Goal: Information Seeking & Learning: Learn about a topic

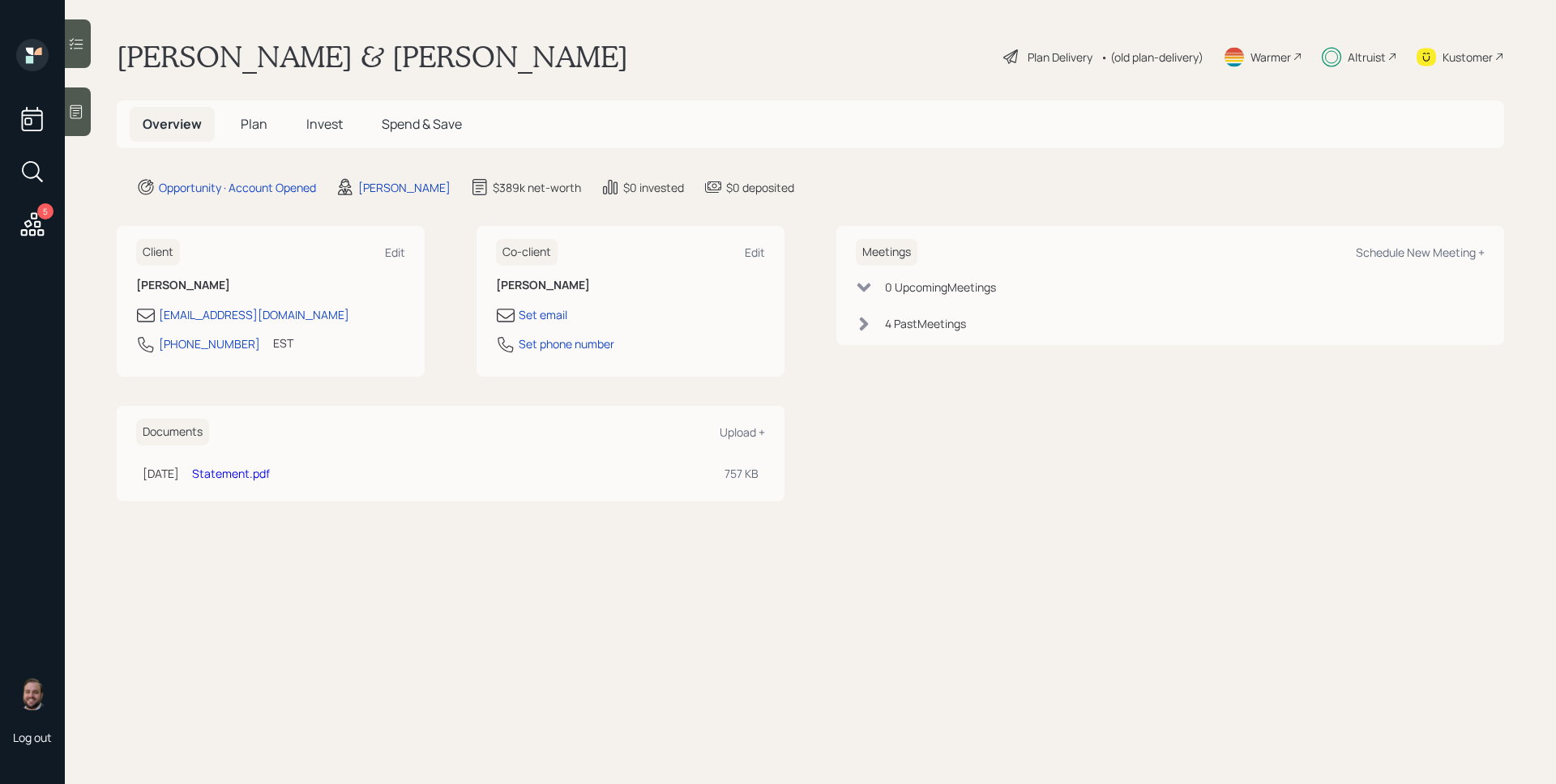
click at [304, 117] on h5 "Invest" at bounding box center [324, 124] width 63 height 35
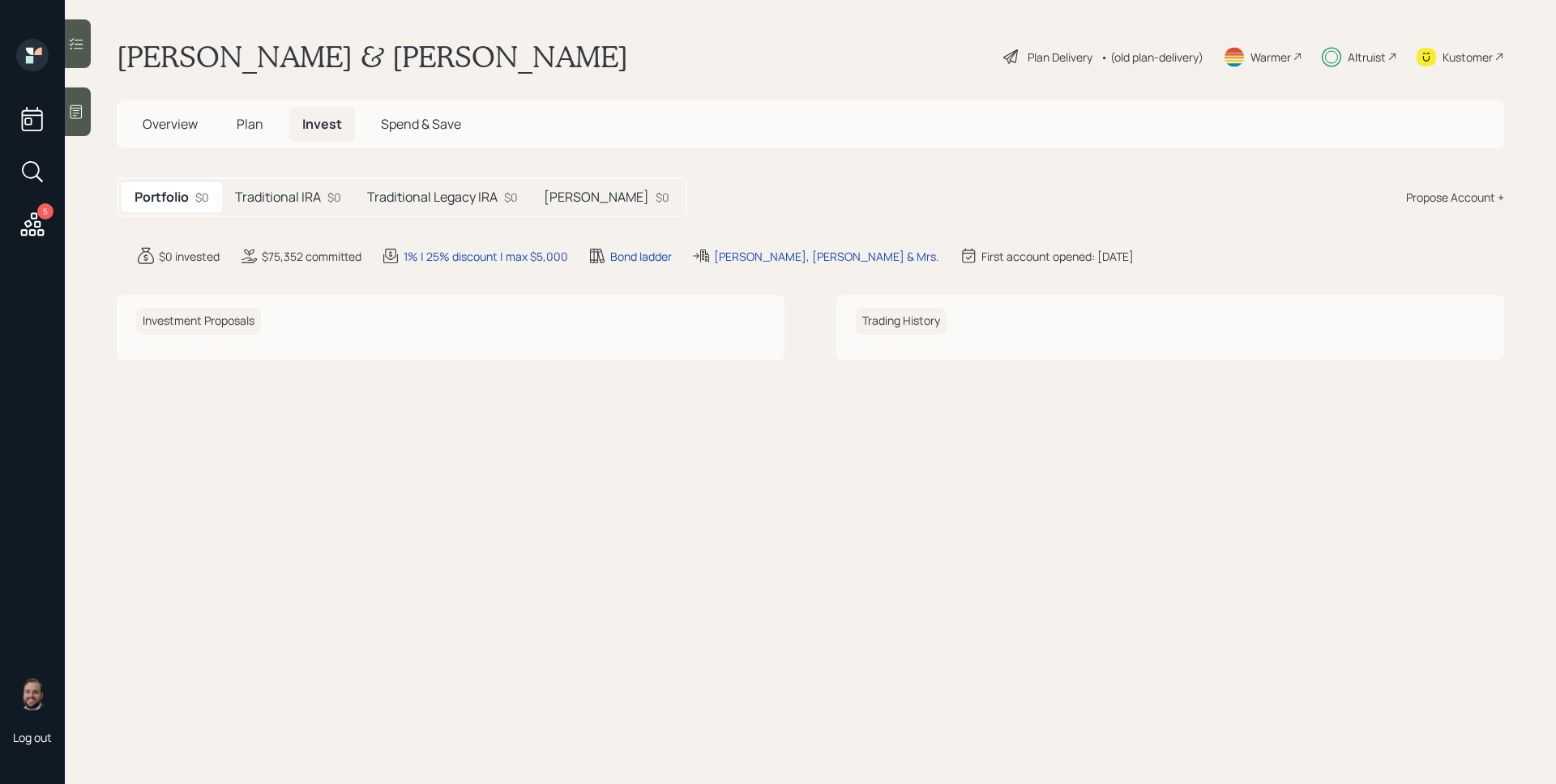
click at [282, 200] on h5 "Traditional IRA" at bounding box center [277, 197] width 86 height 15
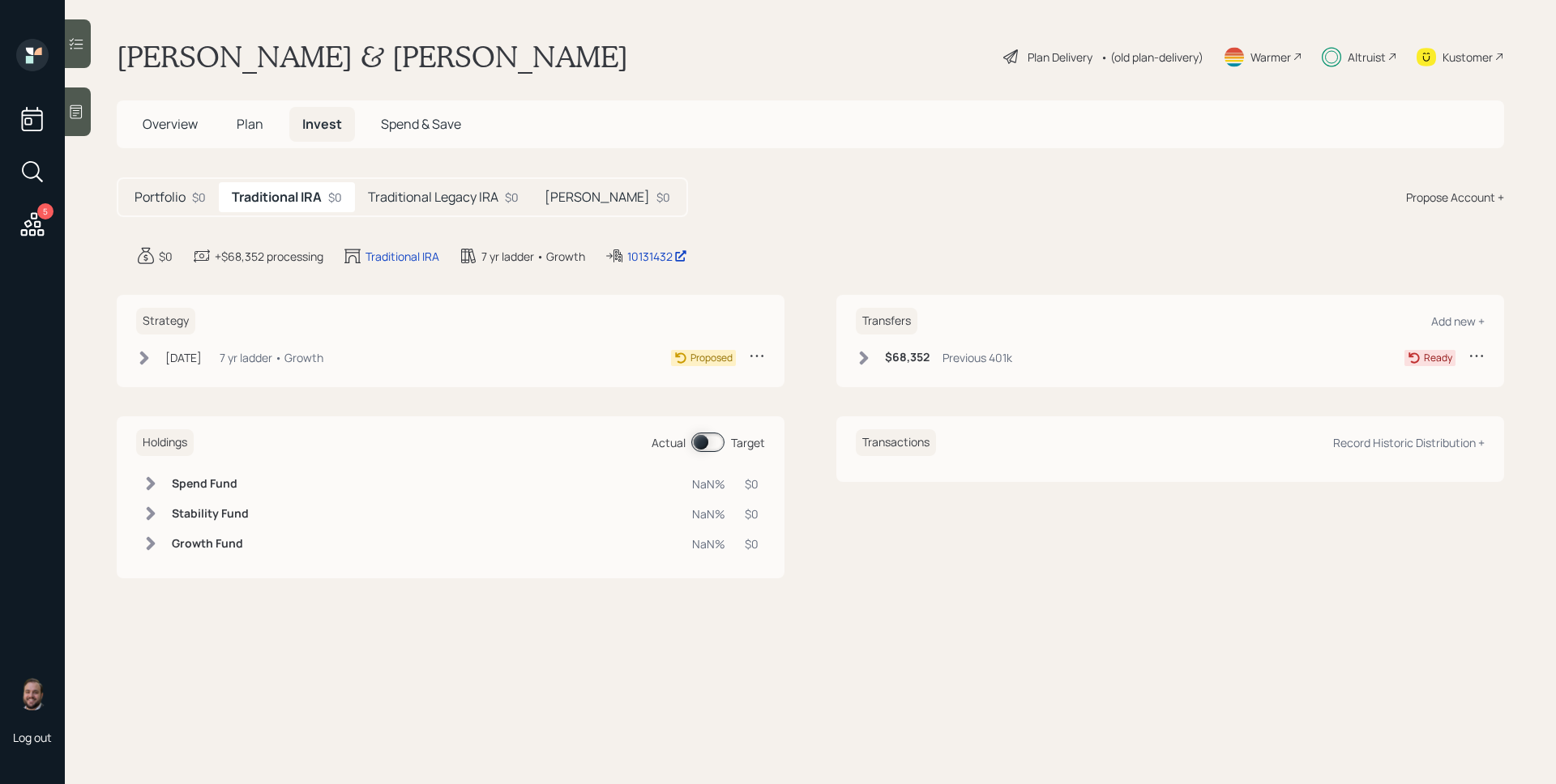
click at [414, 190] on h5 "Traditional Legacy IRA" at bounding box center [433, 197] width 130 height 15
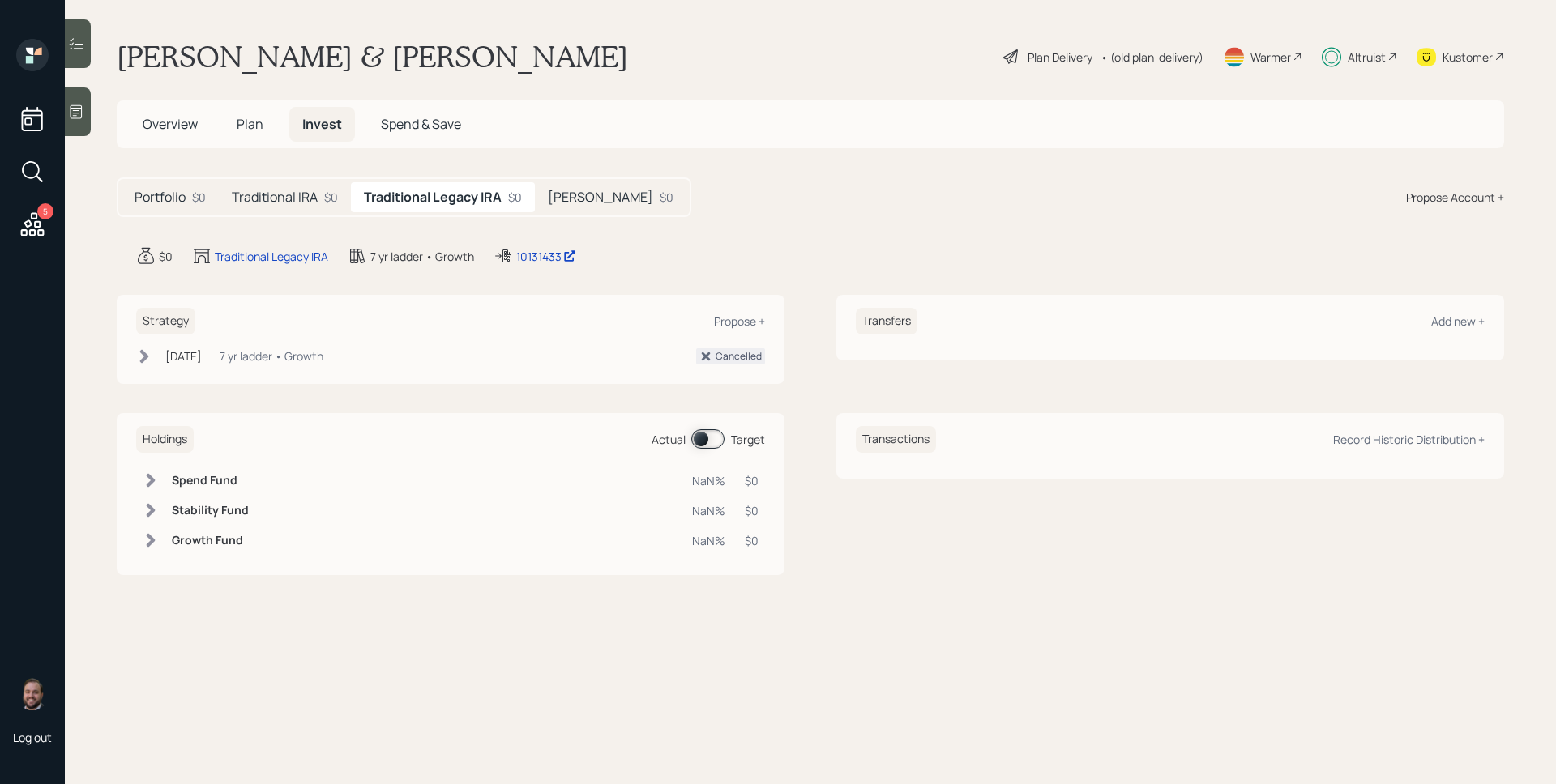
click at [542, 193] on div "[PERSON_NAME] $0" at bounding box center [610, 197] width 152 height 30
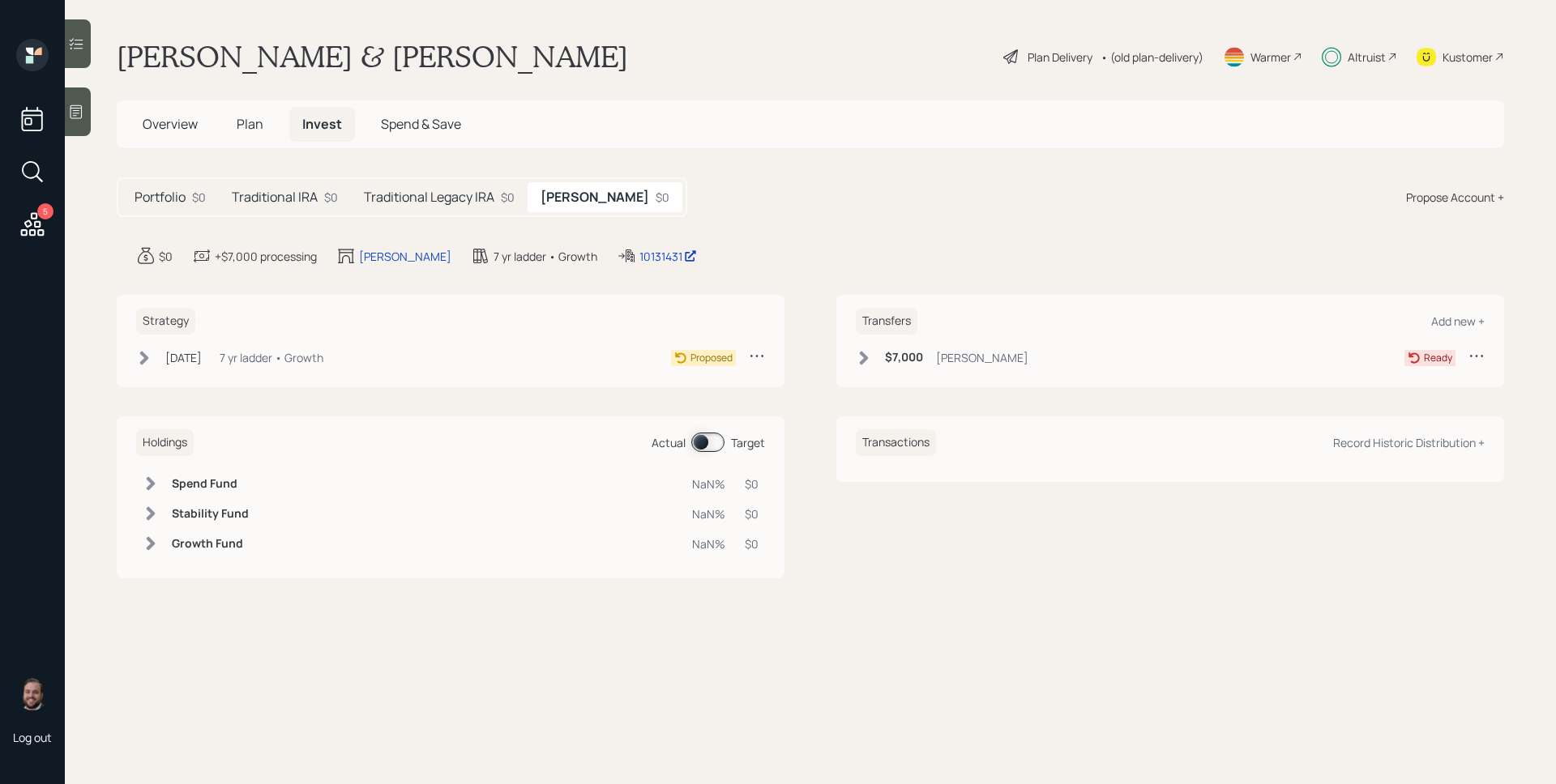
click at [189, 192] on div "Portfolio $0" at bounding box center [170, 197] width 97 height 30
